Goal: Transaction & Acquisition: Obtain resource

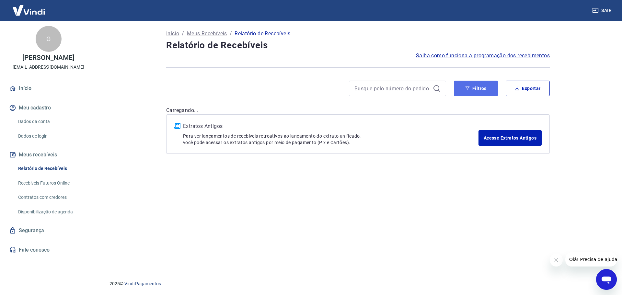
click at [476, 85] on button "Filtros" at bounding box center [476, 89] width 44 height 16
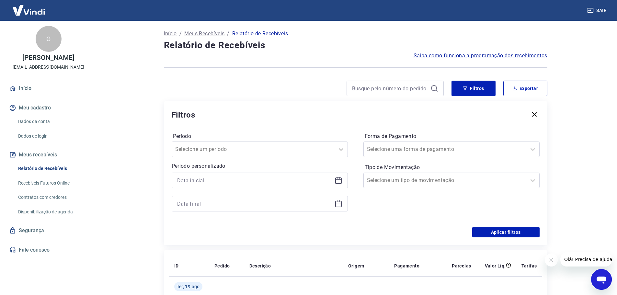
click at [342, 182] on icon at bounding box center [338, 180] width 8 height 8
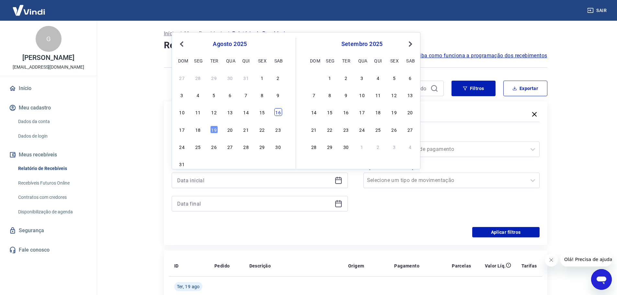
click at [278, 113] on div "16" at bounding box center [278, 112] width 8 height 8
type input "[DATE]"
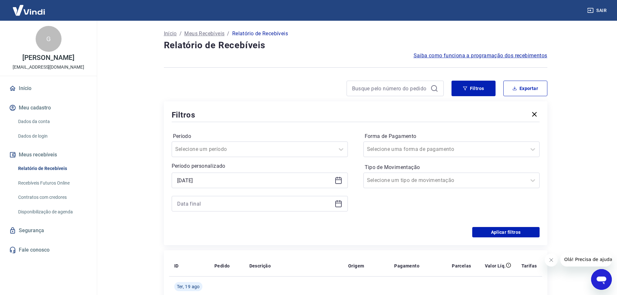
click at [339, 205] on icon at bounding box center [338, 204] width 8 height 8
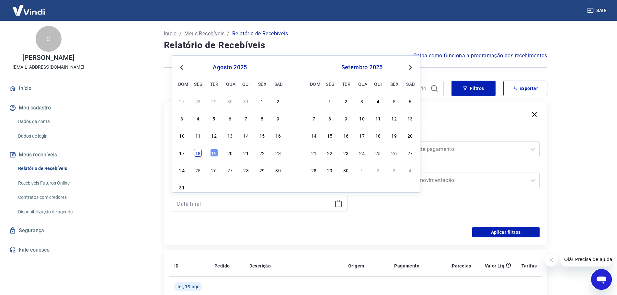
click at [199, 152] on div "18" at bounding box center [198, 153] width 8 height 8
type input "[DATE]"
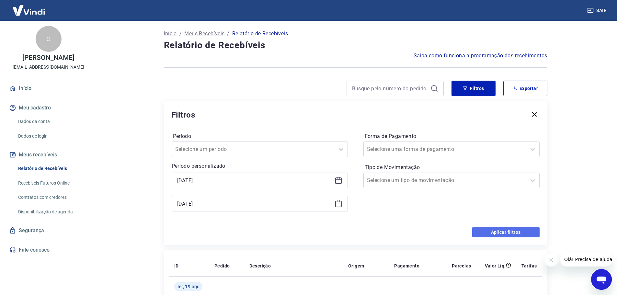
click at [495, 229] on button "Aplicar filtros" at bounding box center [505, 232] width 67 height 10
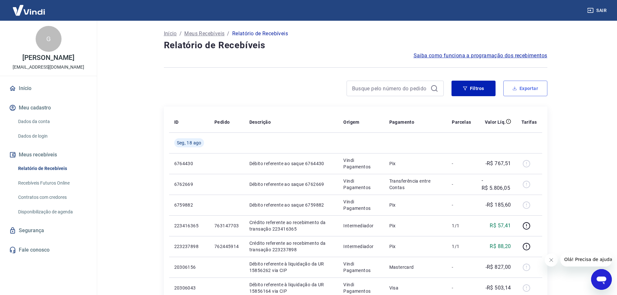
click at [523, 88] on button "Exportar" at bounding box center [525, 89] width 44 height 16
type input "[DATE]"
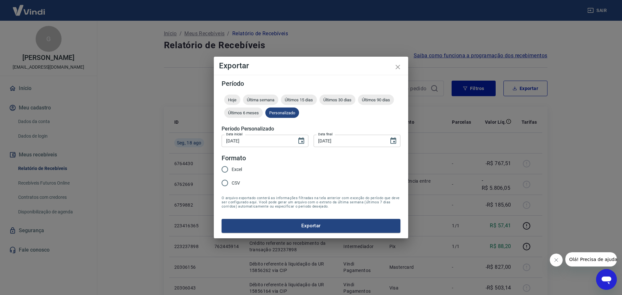
click at [223, 170] on input "Excel" at bounding box center [225, 170] width 14 height 14
radio input "true"
click at [307, 221] on button "Exportar" at bounding box center [310, 226] width 179 height 14
